Goal: Information Seeking & Learning: Check status

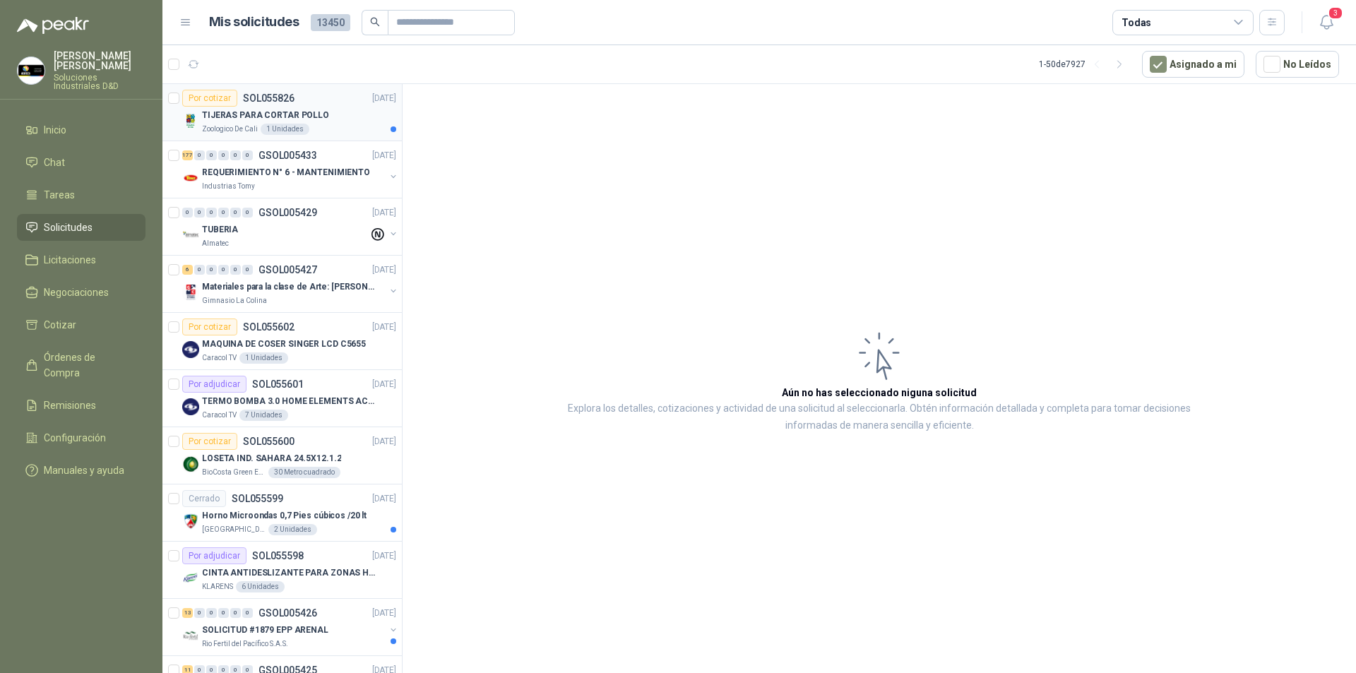
click at [309, 110] on p "TIJERAS PARA CORTAR POLLO" at bounding box center [265, 115] width 127 height 13
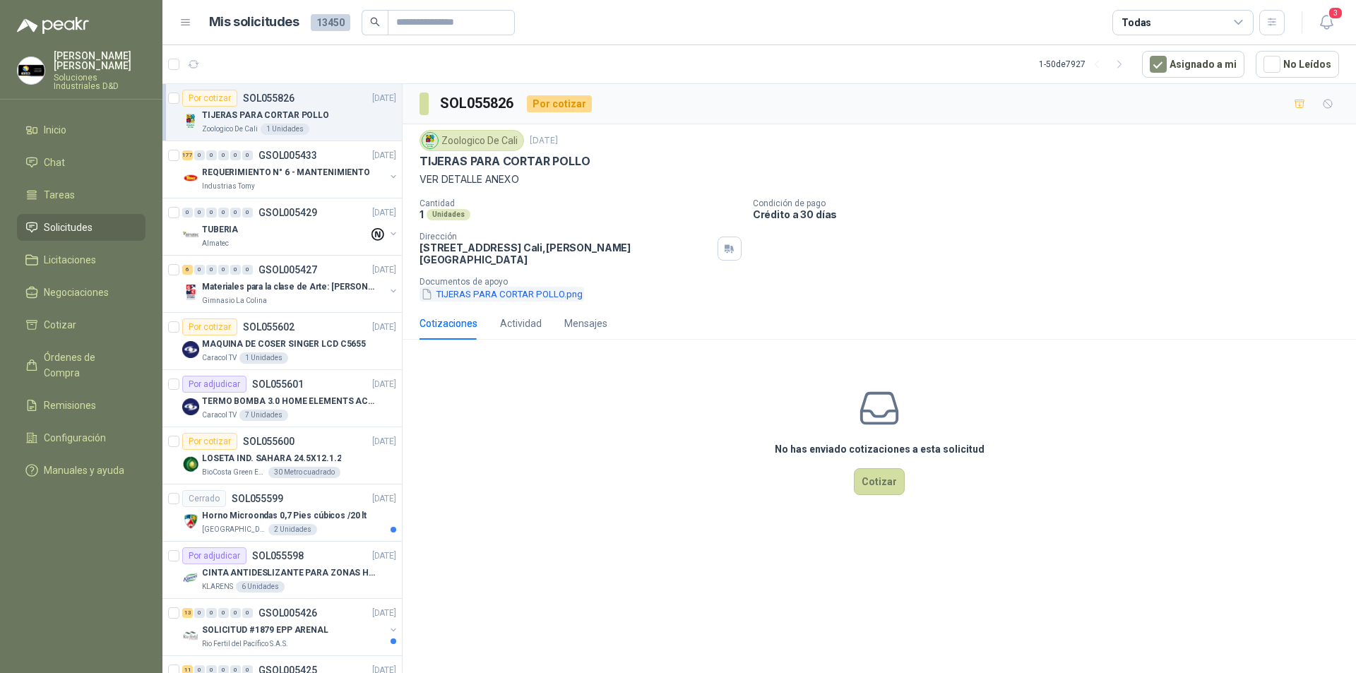
click at [497, 287] on button "TIJERAS PARA CORTAR POLLO.png" at bounding box center [502, 294] width 165 height 15
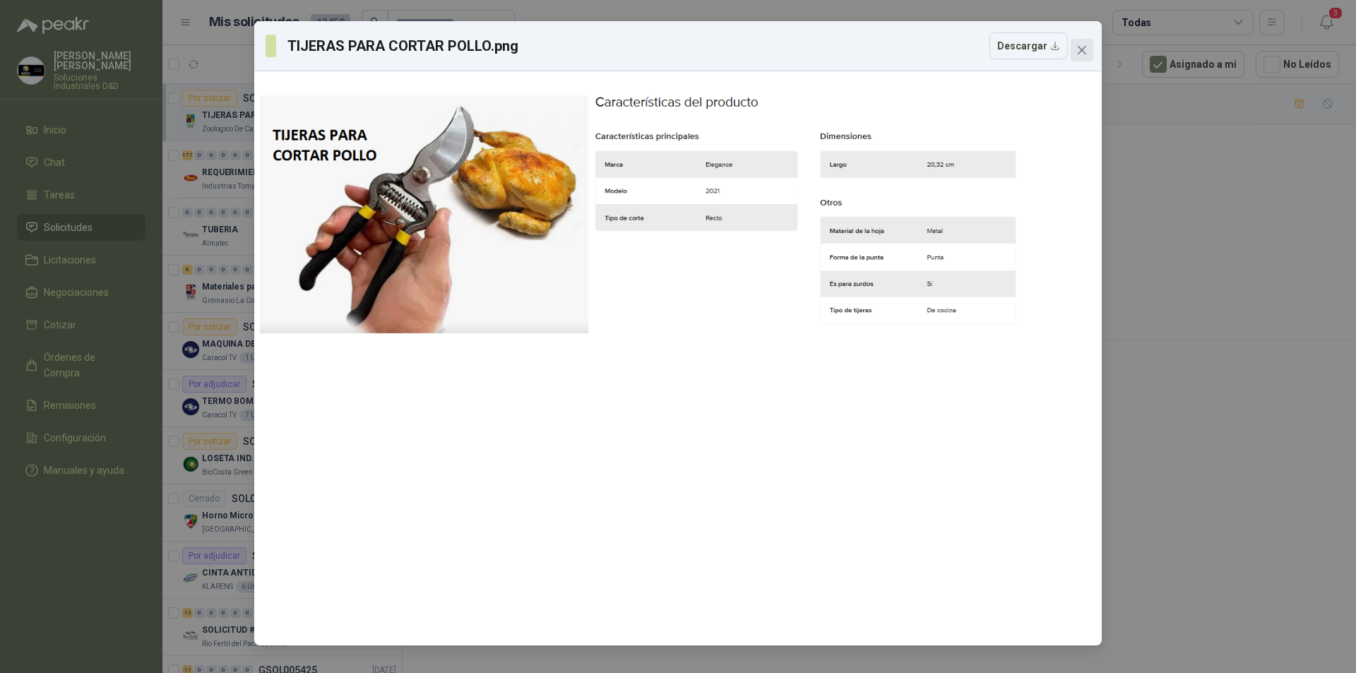
click at [1087, 47] on icon "close" at bounding box center [1082, 50] width 11 height 11
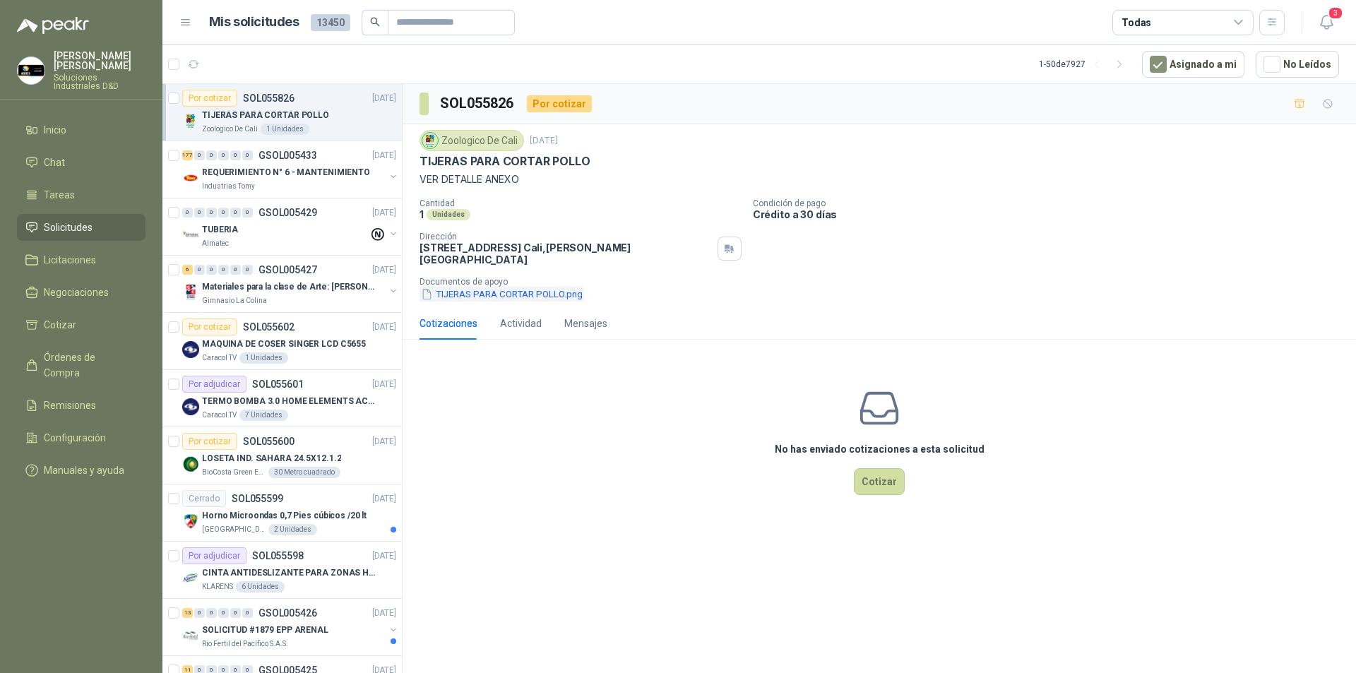
click at [462, 287] on button "TIJERAS PARA CORTAR POLLO.png" at bounding box center [502, 294] width 165 height 15
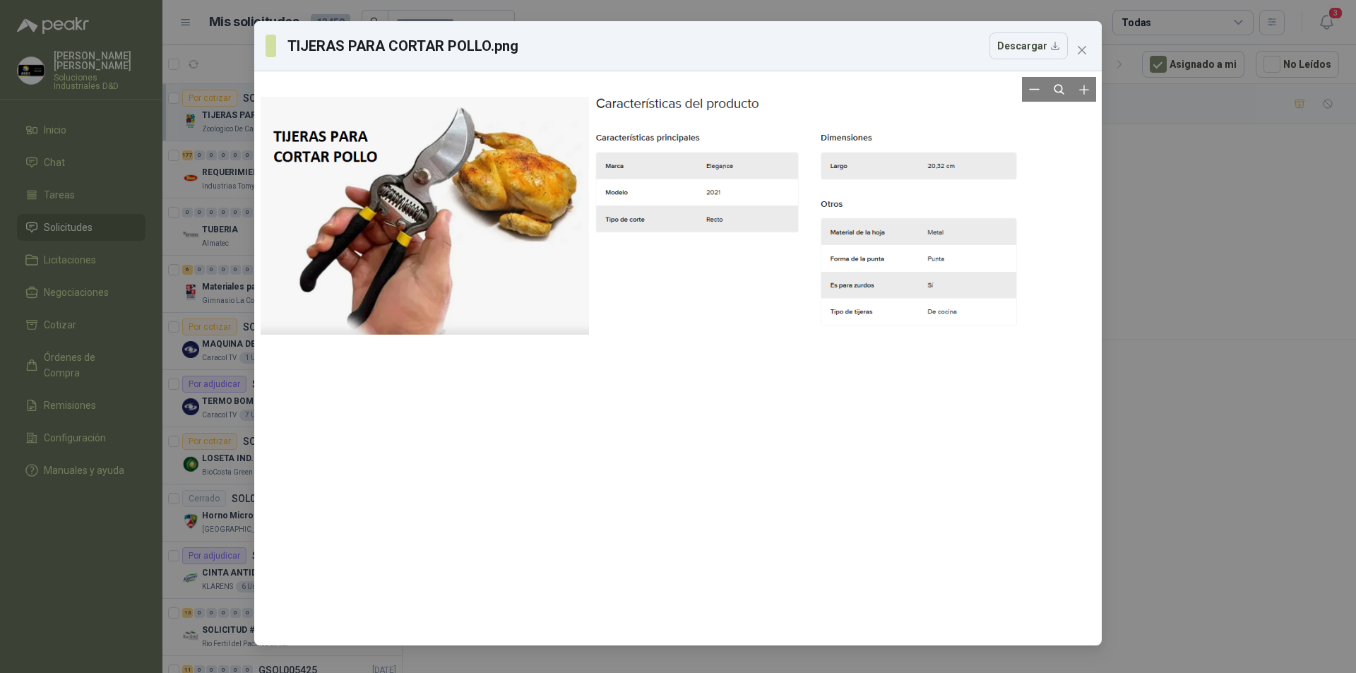
drag, startPoint x: 500, startPoint y: 244, endPoint x: 362, endPoint y: 414, distance: 219.5
click at [362, 414] on div at bounding box center [679, 359] width 836 height 563
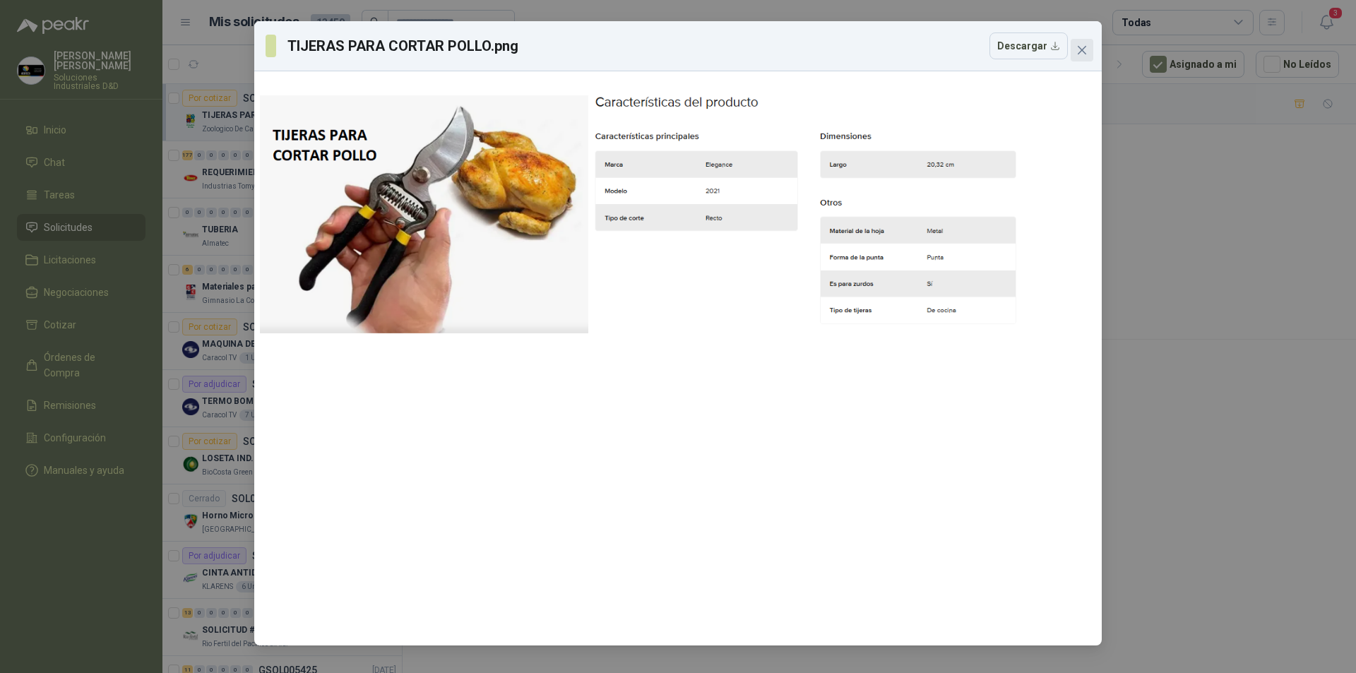
click at [1088, 53] on span "Close" at bounding box center [1082, 50] width 23 height 11
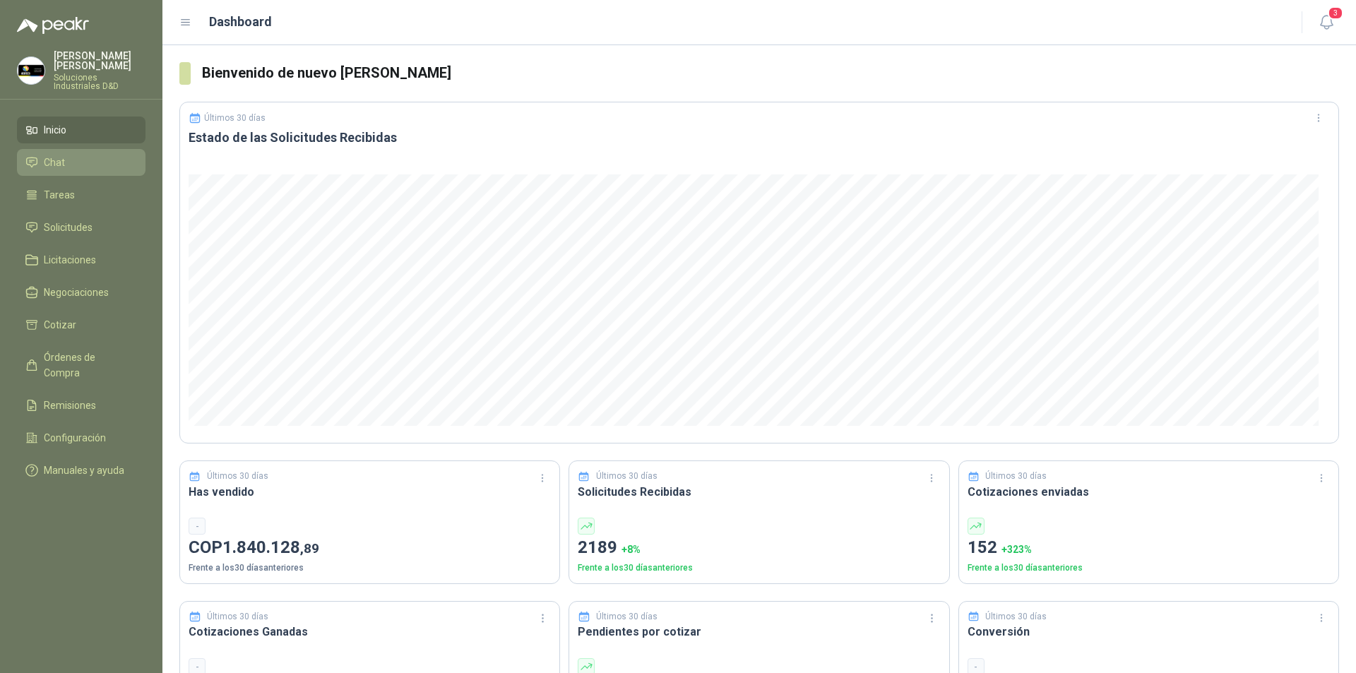
click at [67, 155] on li "Chat" at bounding box center [81, 163] width 112 height 16
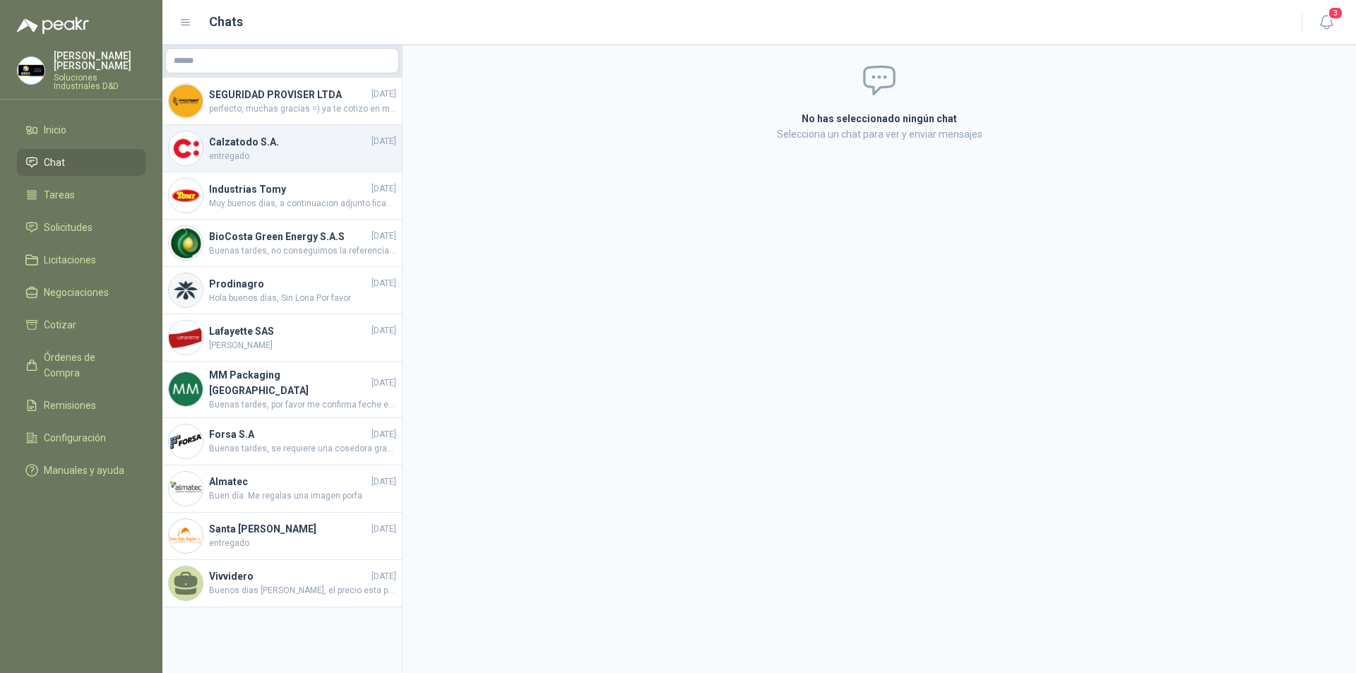
click at [254, 141] on h4 "Calzatodo S.A." at bounding box center [289, 142] width 160 height 16
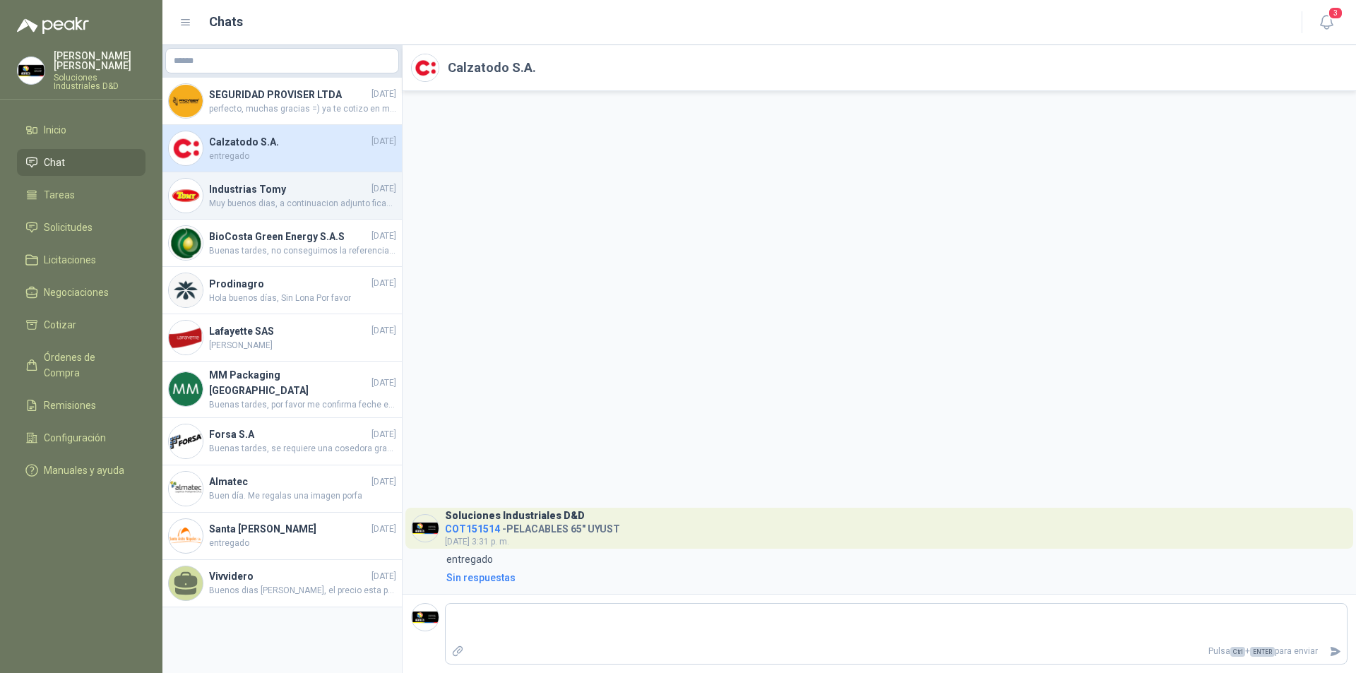
click at [220, 204] on span "Muy buenos dias, a continuacion adjunto ficah tecnica el certificado se compart…" at bounding box center [302, 203] width 187 height 13
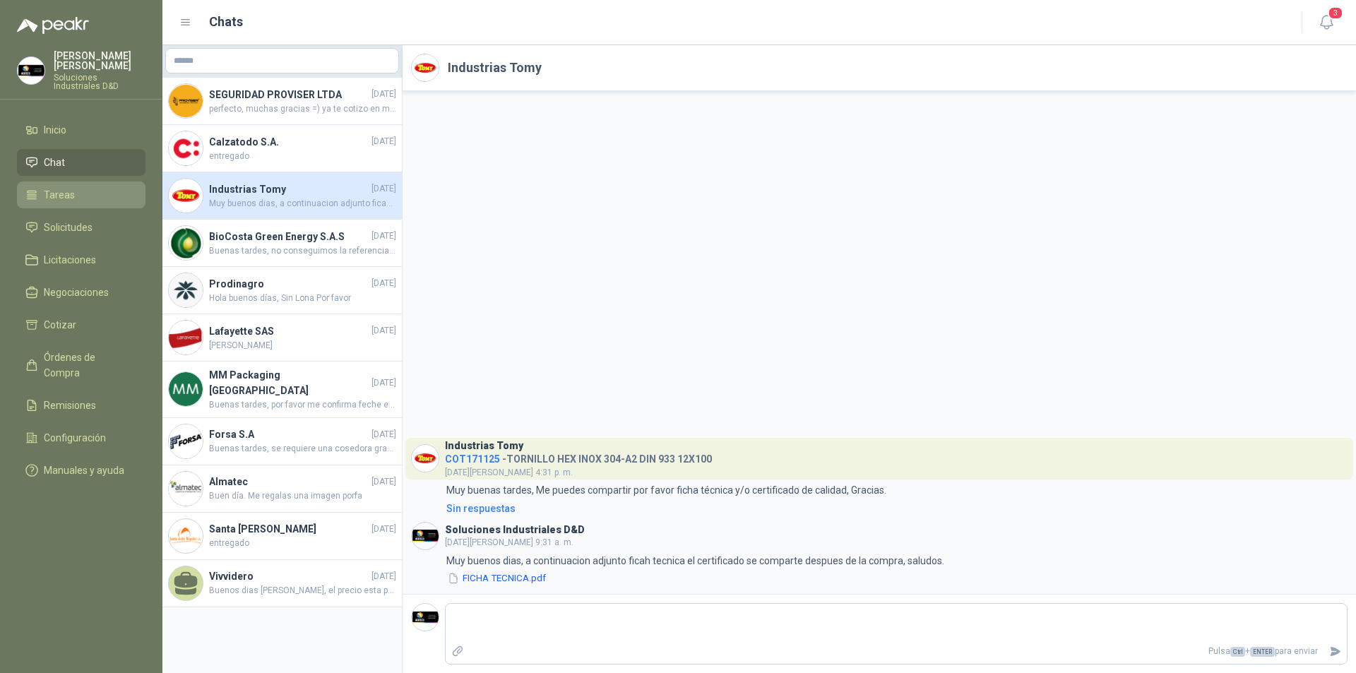
click at [60, 187] on span "Tareas" at bounding box center [59, 195] width 31 height 16
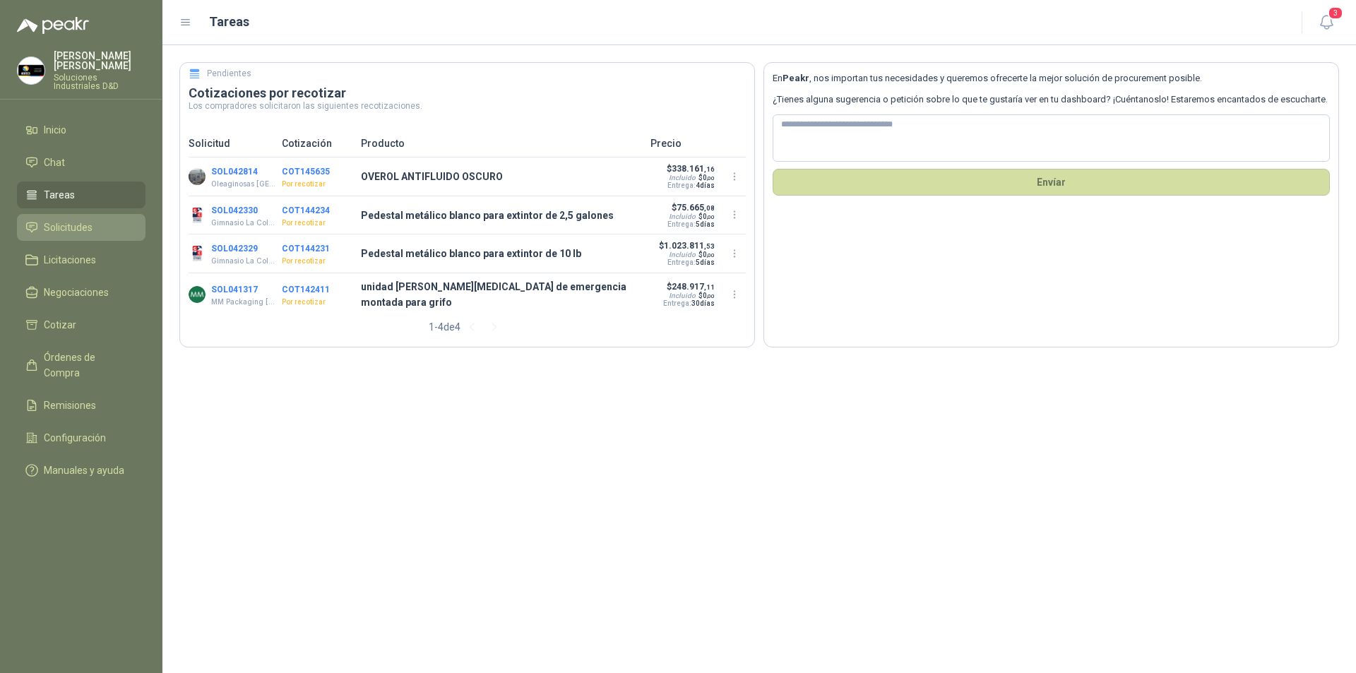
click at [63, 220] on span "Solicitudes" at bounding box center [68, 228] width 49 height 16
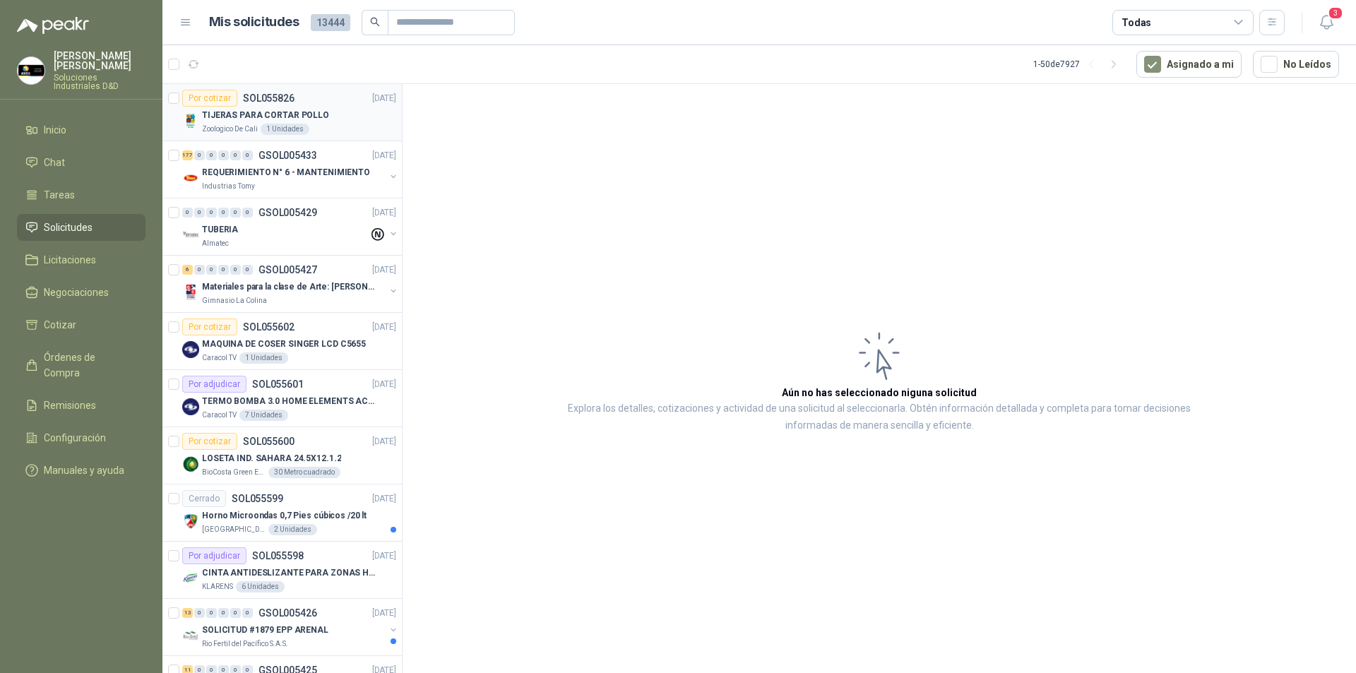
click at [201, 109] on div "TIJERAS PARA CORTAR POLLO Zoologico De Cali 1 Unidades" at bounding box center [289, 121] width 214 height 28
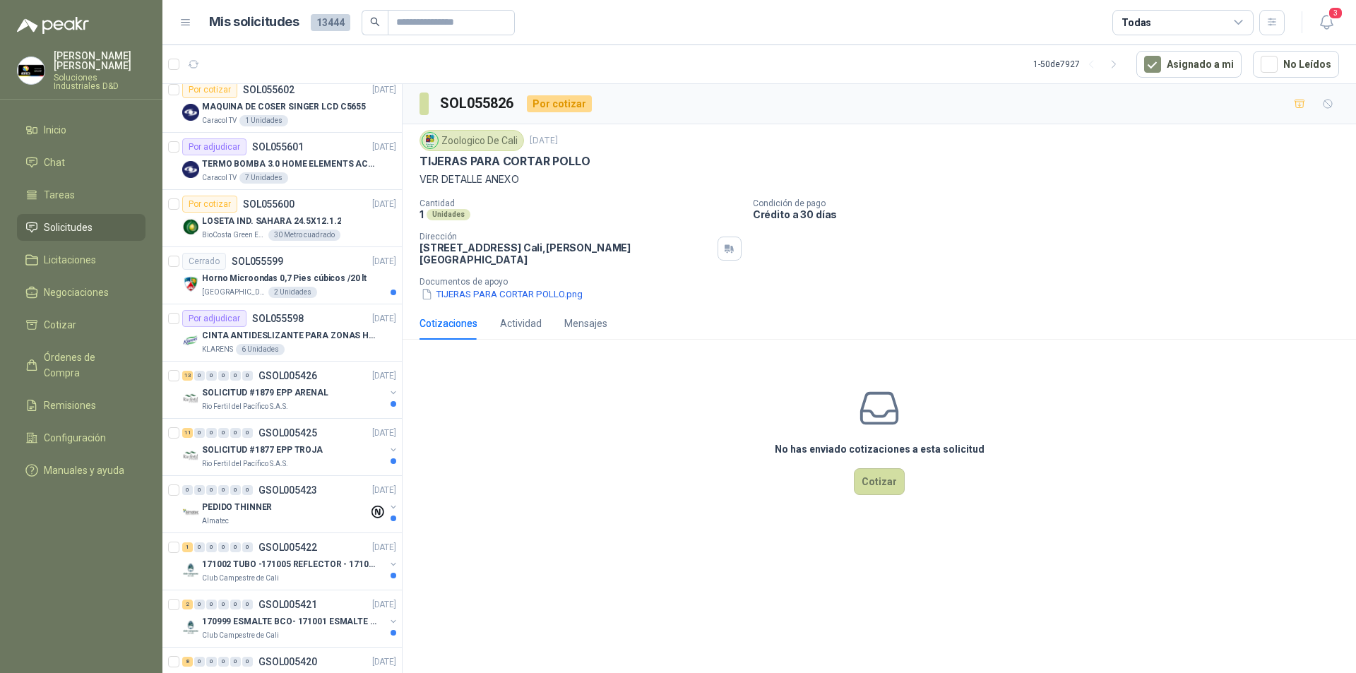
scroll to position [248, 0]
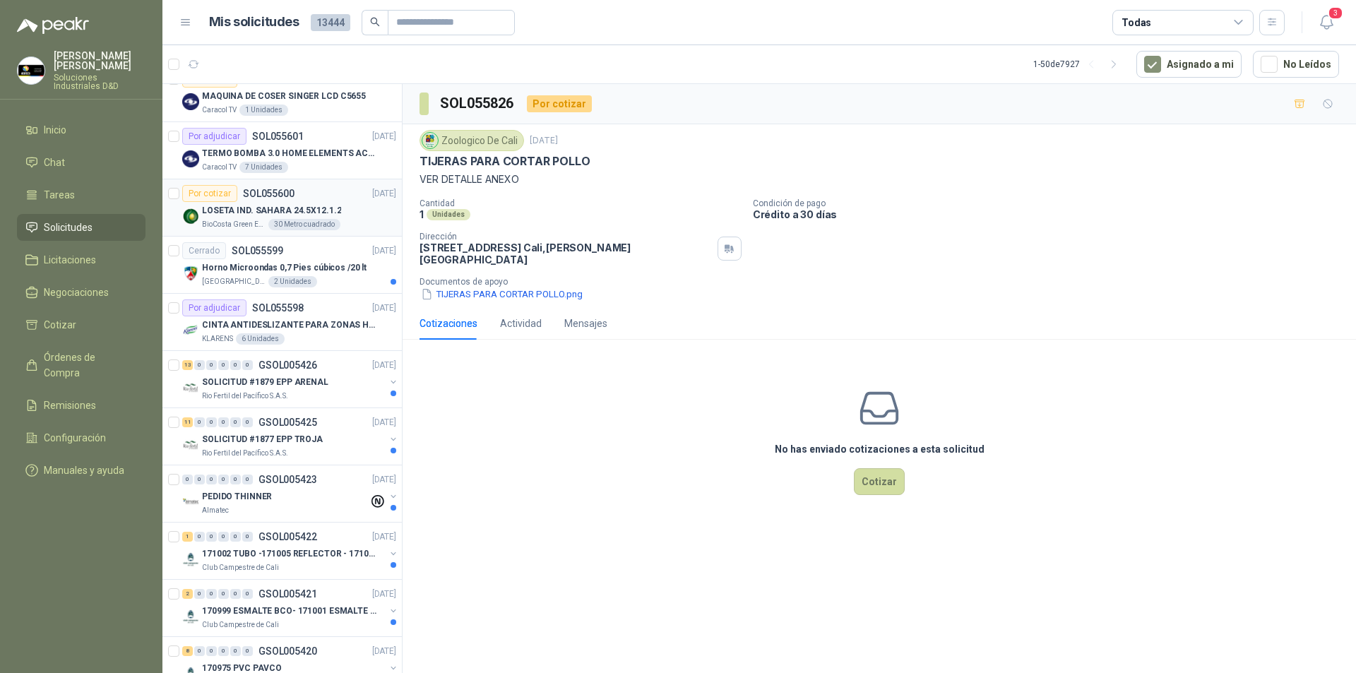
click at [310, 215] on p "LOSETA IND. SAHARA 24.5X12.1.2" at bounding box center [271, 210] width 139 height 13
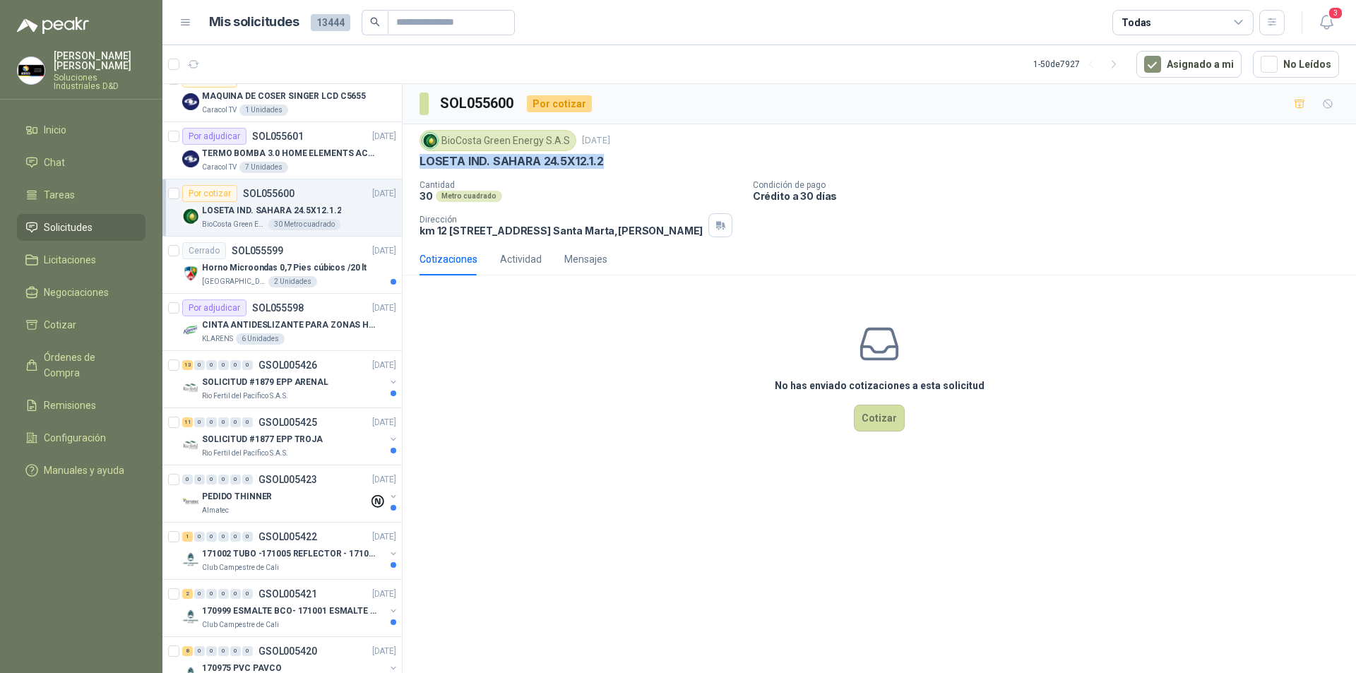
drag, startPoint x: 418, startPoint y: 162, endPoint x: 608, endPoint y: 159, distance: 190.8
click at [608, 159] on div "BioCosta Green Energy S.A.S 11 sept, 2025 LOSETA IND. SAHARA 24.5X12.1.2 Cantid…" at bounding box center [880, 183] width 954 height 119
copy p "LOSETA IND. SAHARA 24.5X12.1.2"
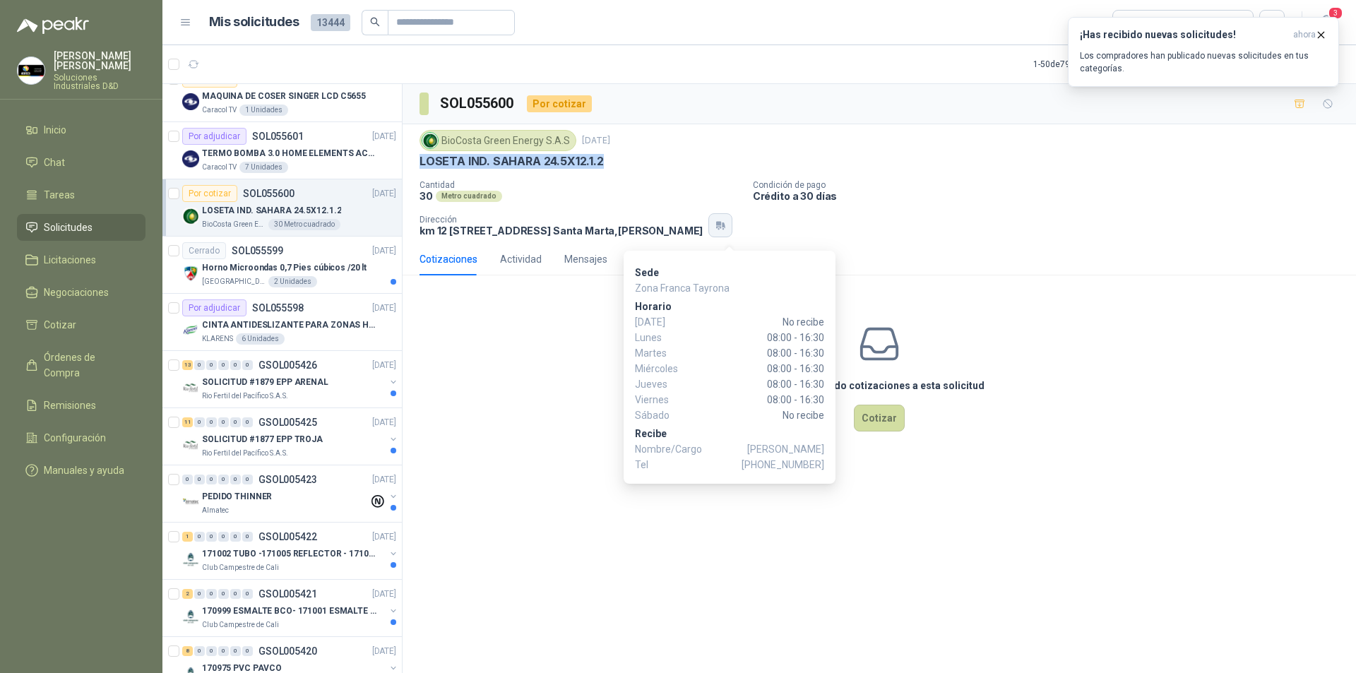
click at [730, 237] on button "button" at bounding box center [721, 225] width 24 height 24
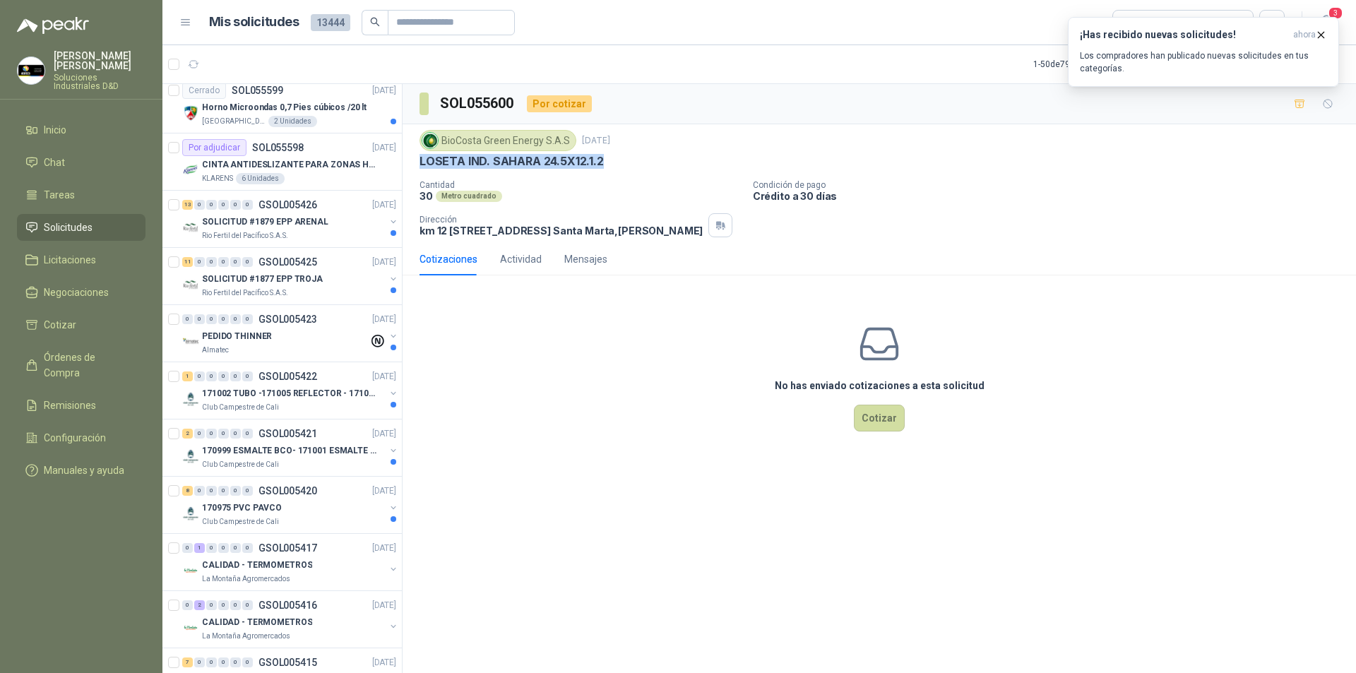
scroll to position [415, 0]
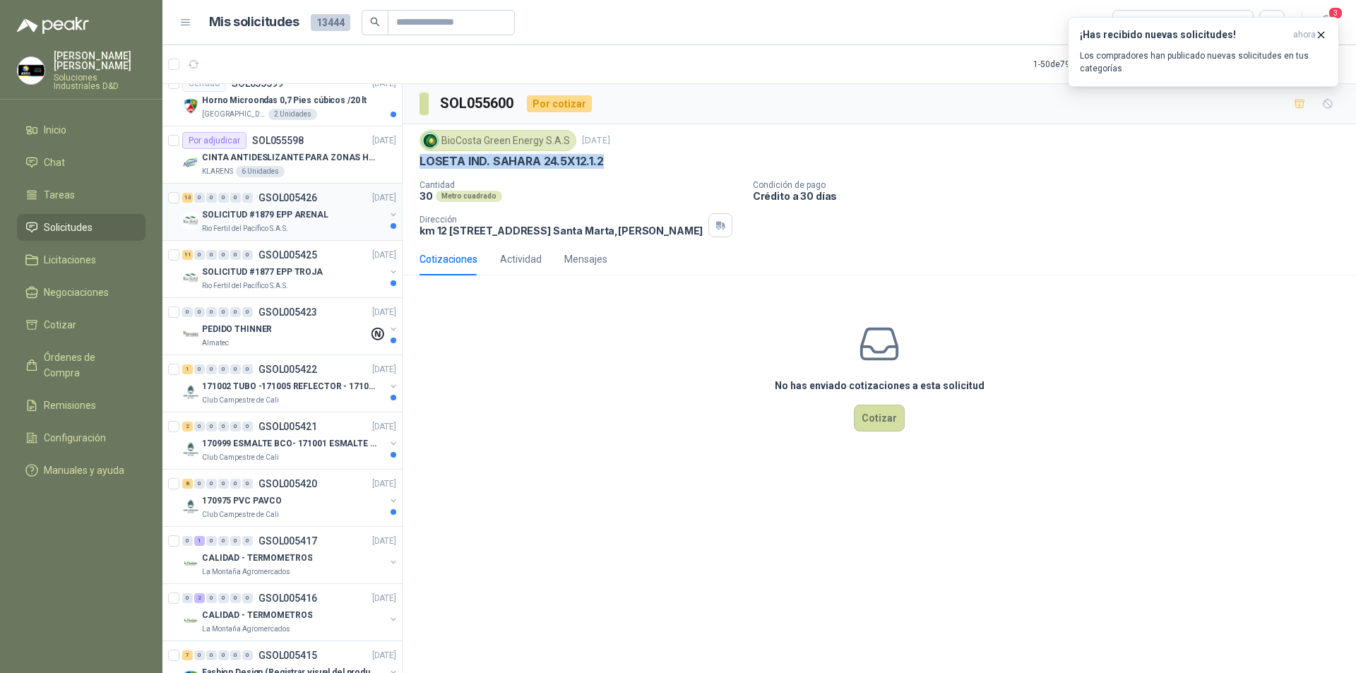
click at [260, 213] on p "SOLICITUD #1879 EPP ARENAL" at bounding box center [265, 214] width 126 height 13
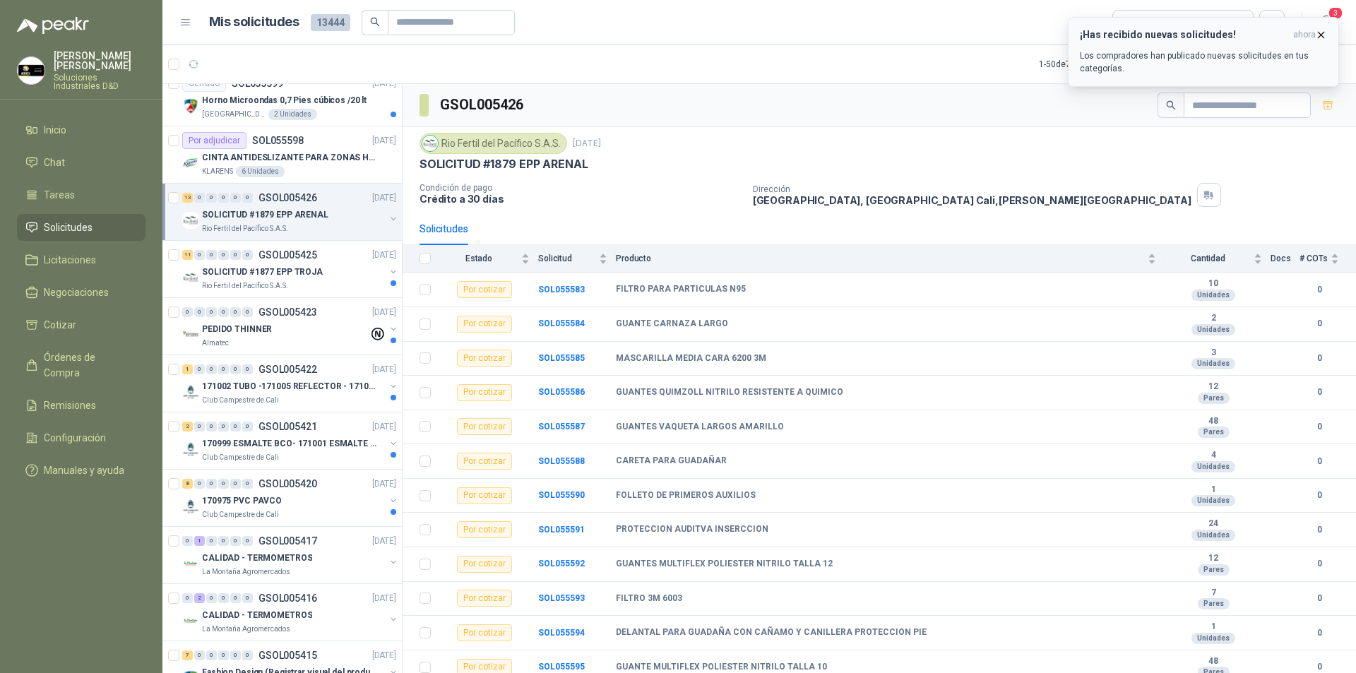
click at [1323, 30] on icon "button" at bounding box center [1321, 35] width 12 height 12
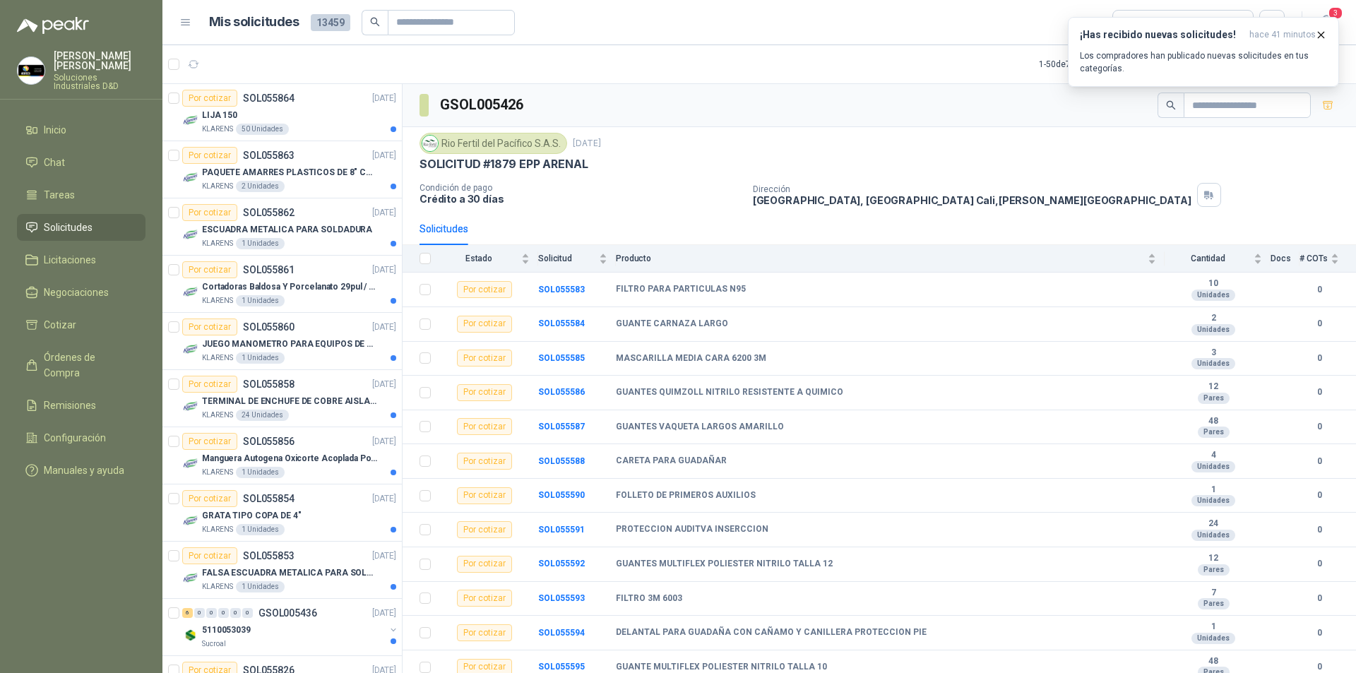
click at [84, 220] on span "Solicitudes" at bounding box center [68, 228] width 49 height 16
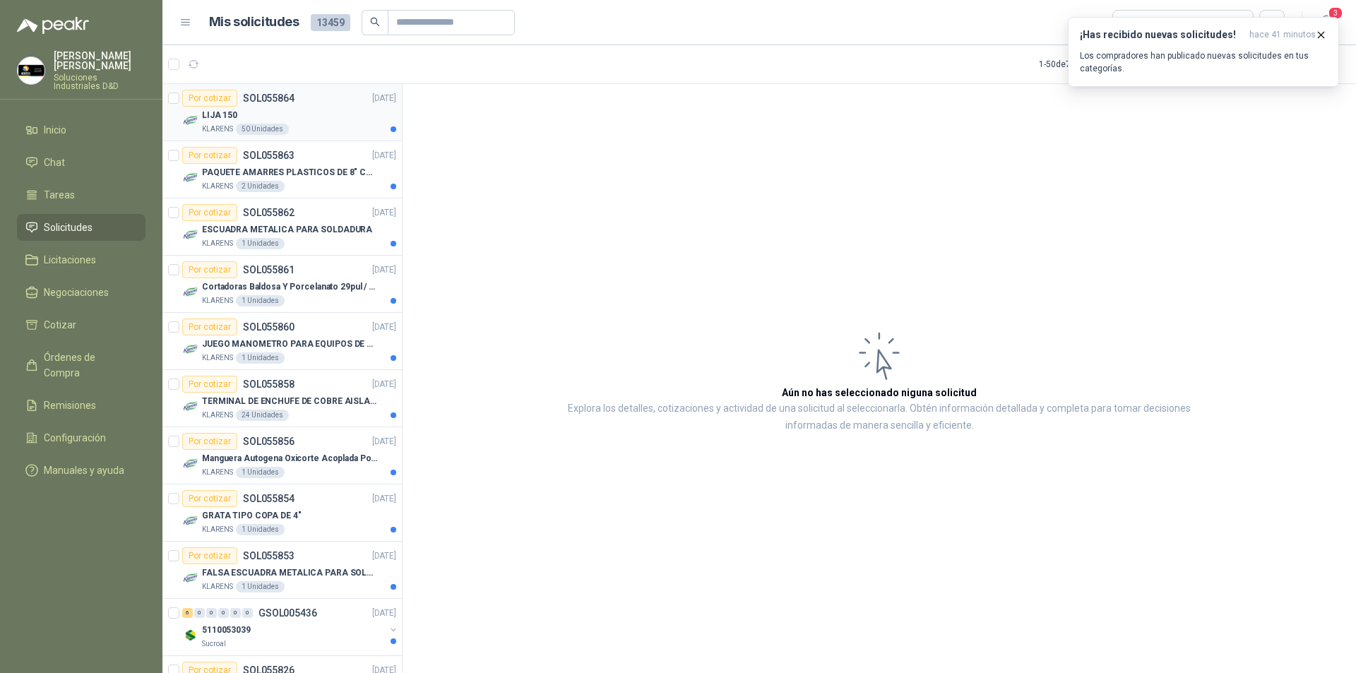
click at [215, 116] on p "LIJA 150" at bounding box center [219, 115] width 35 height 13
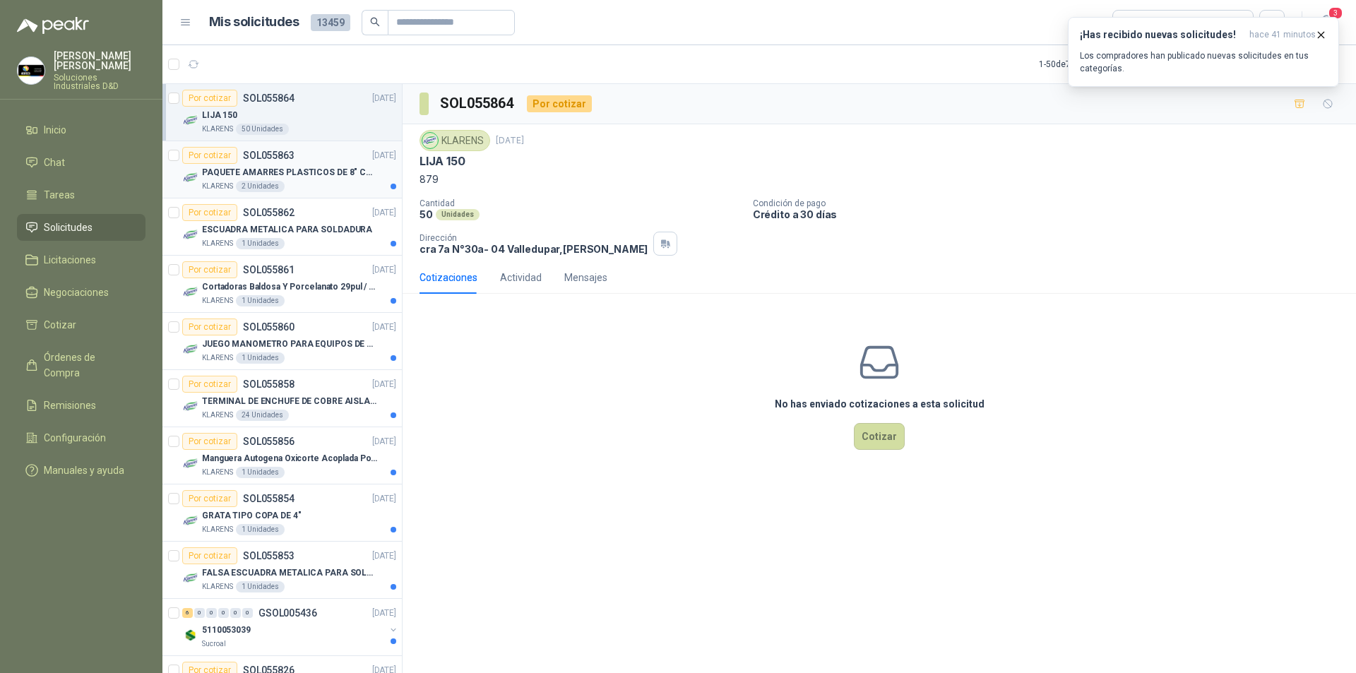
click at [219, 168] on p "PAQUETE AMARRES PLASTICOS DE 8" COLOR NEGRO" at bounding box center [290, 172] width 176 height 13
